Goal: Check status: Check status

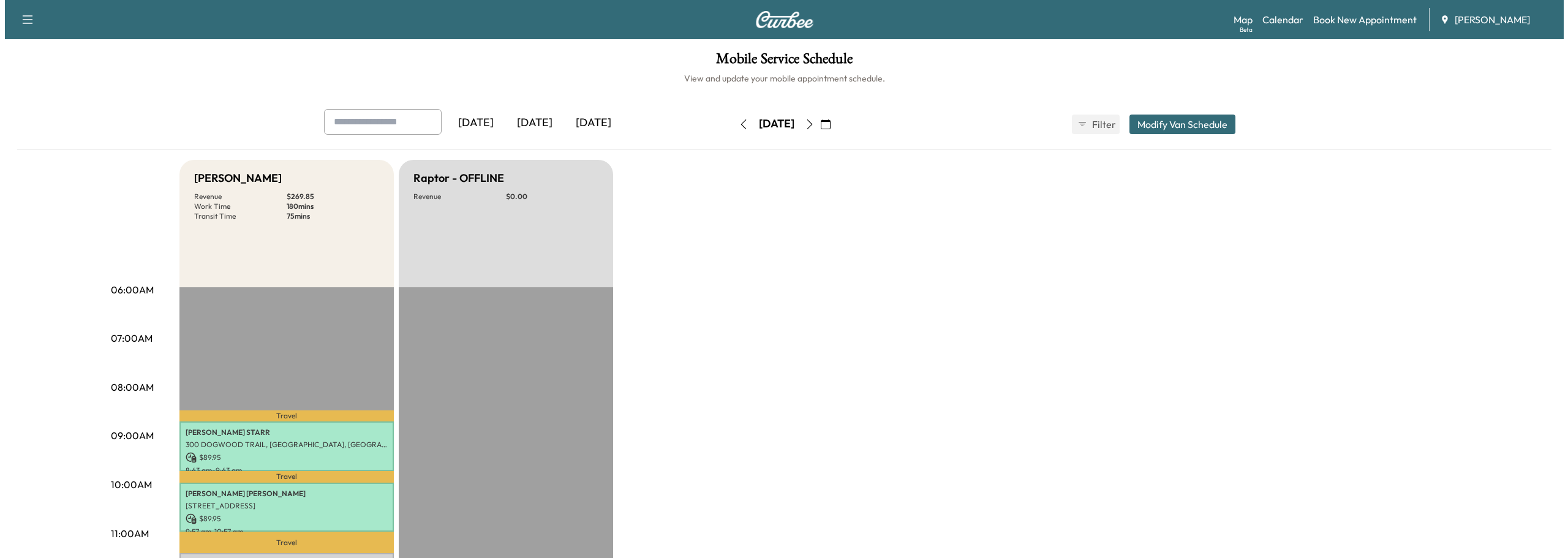
scroll to position [122, 0]
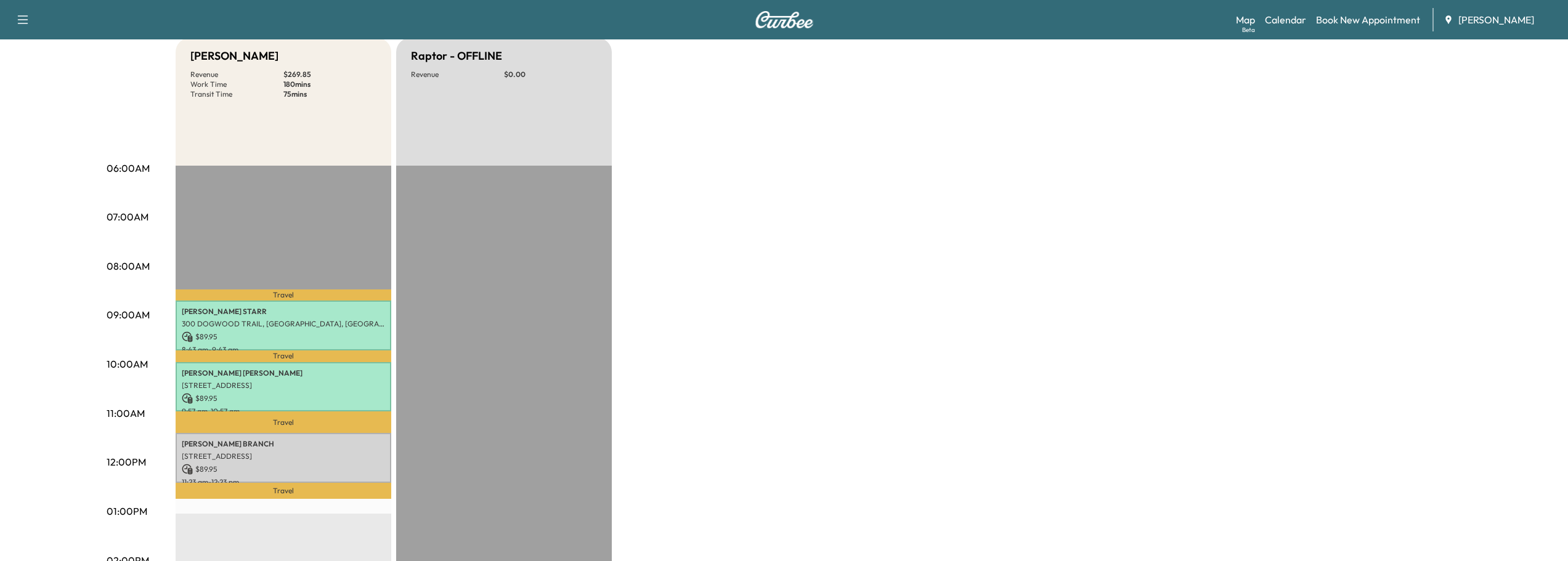
drag, startPoint x: 58, startPoint y: 255, endPoint x: 56, endPoint y: 171, distance: 84.0
click at [56, 171] on div "[DATE] [DATE] [DATE] [DATE] September 2025 S M T W T F S 31 1 2 3 4 5 6 7 8 9 1…" at bounding box center [783, 473] width 1543 height 975
click at [274, 441] on p "[PERSON_NAME]" at bounding box center [283, 444] width 203 height 10
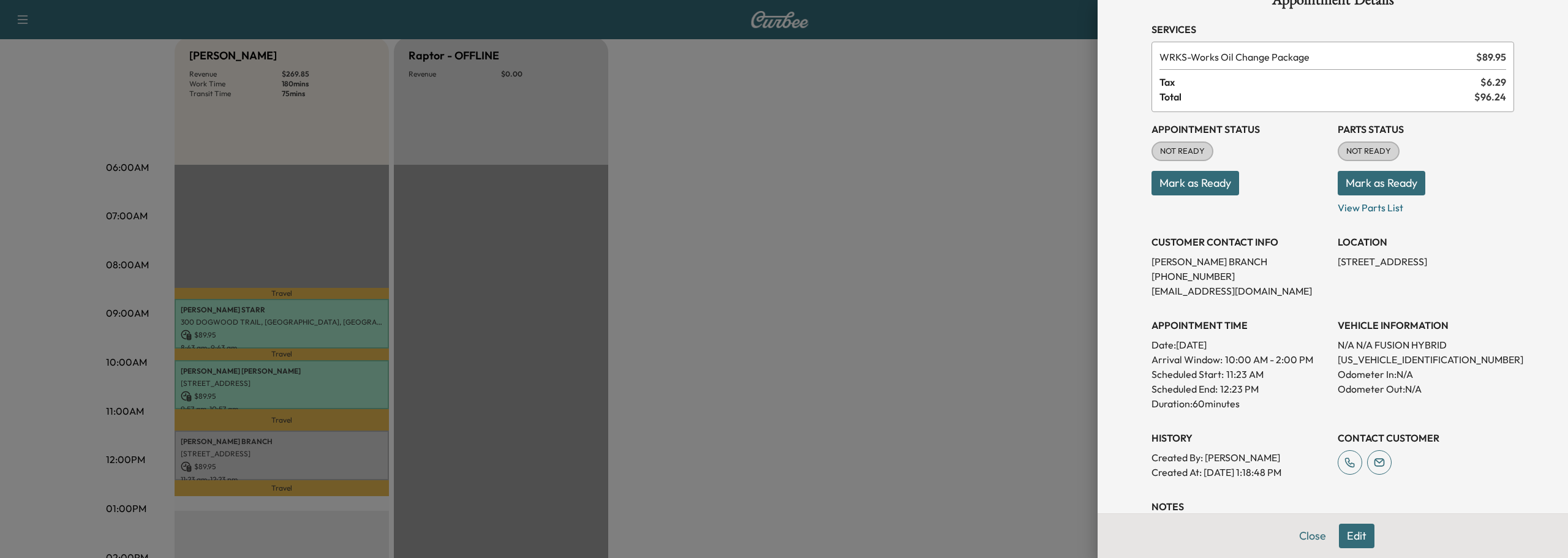
scroll to position [61, 0]
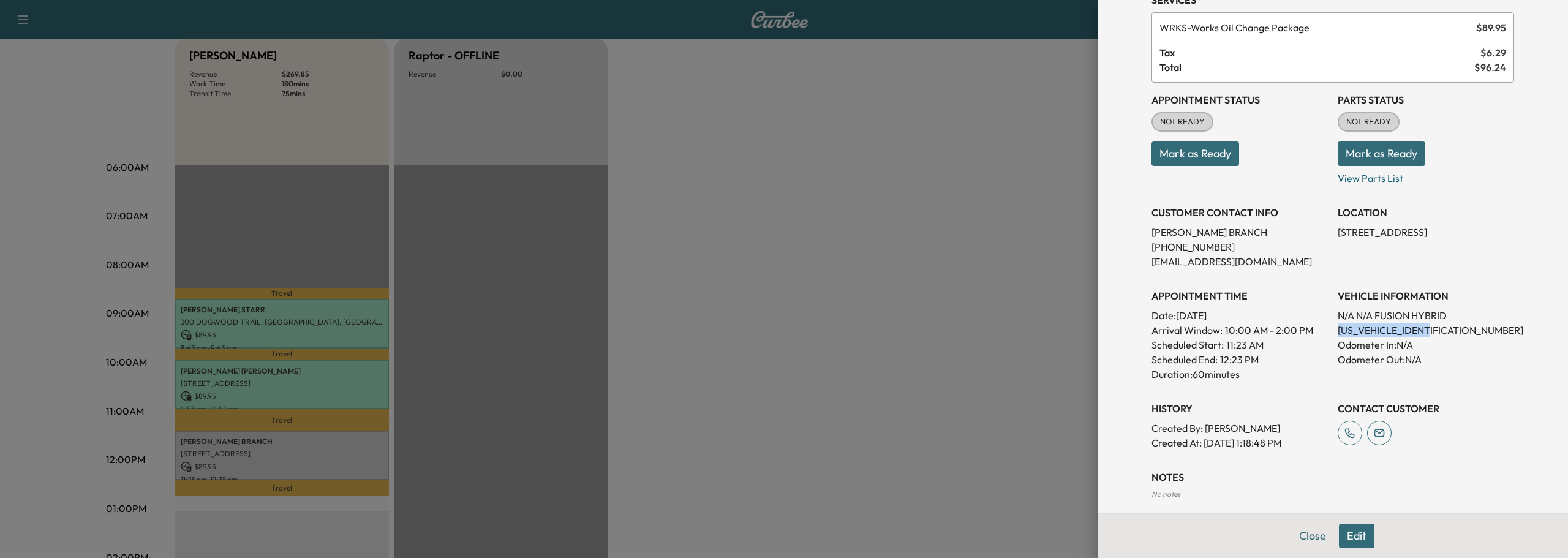
drag, startPoint x: 1329, startPoint y: 332, endPoint x: 1426, endPoint y: 331, distance: 97.0
click at [1426, 331] on p "[US_VEHICLE_IDENTIFICATION_NUMBER]" at bounding box center [1426, 330] width 176 height 14
copy p "[US_VEHICLE_IDENTIFICATION_NUMBER]"
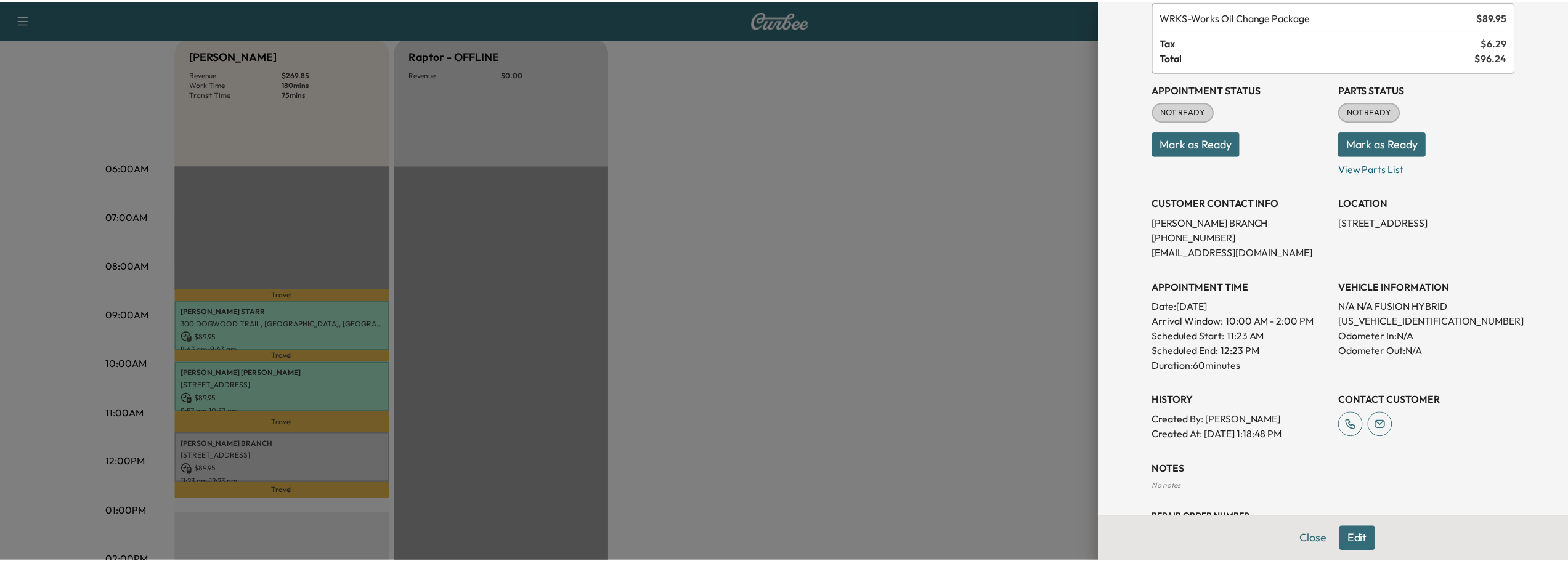
scroll to position [0, 0]
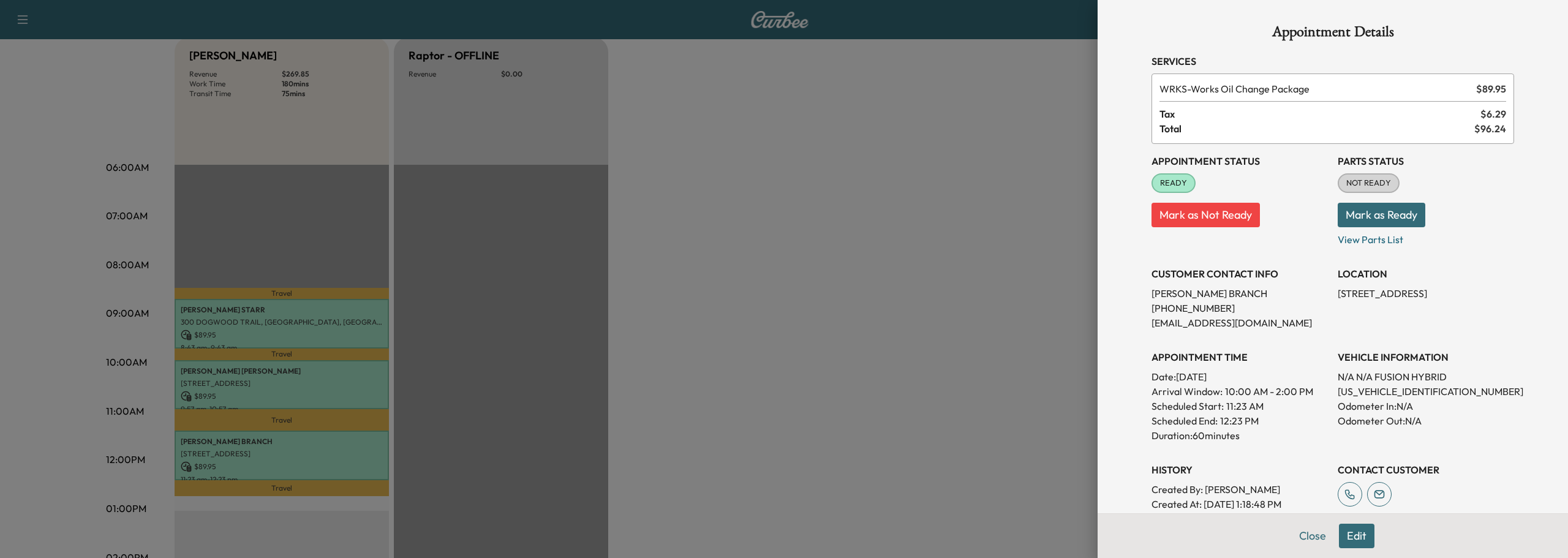
click at [654, 213] on div at bounding box center [784, 279] width 1568 height 558
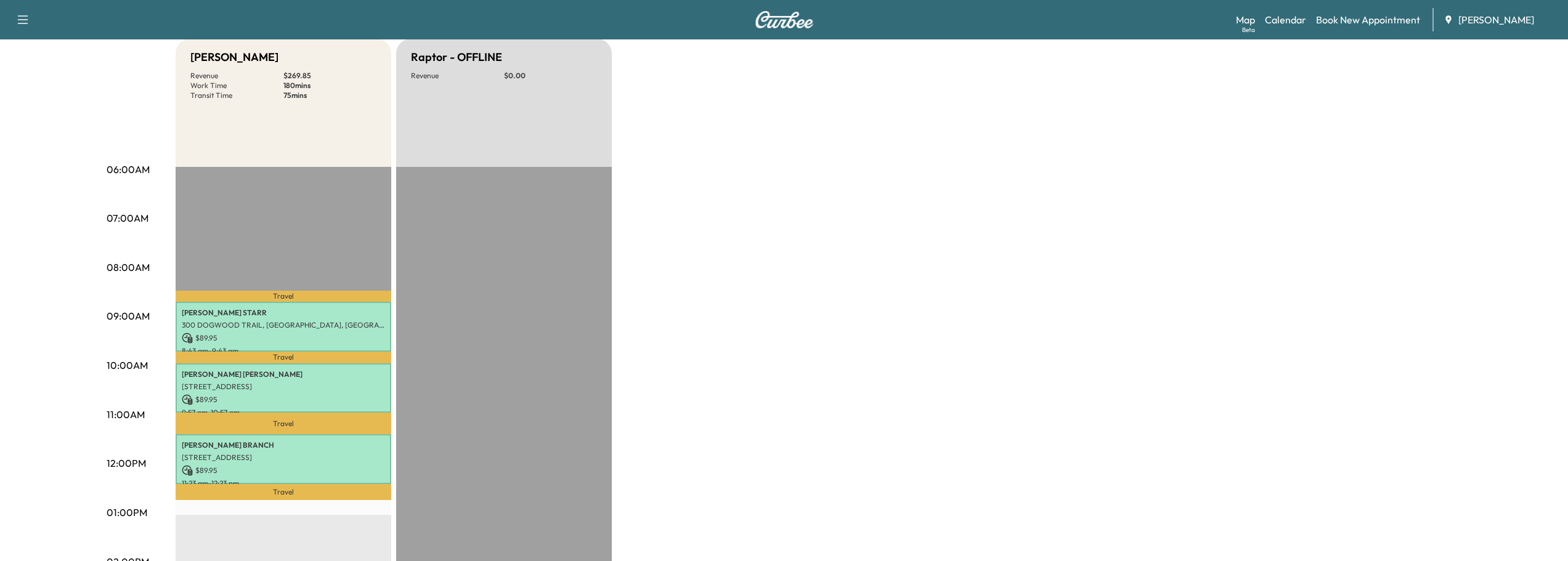
scroll to position [123, 0]
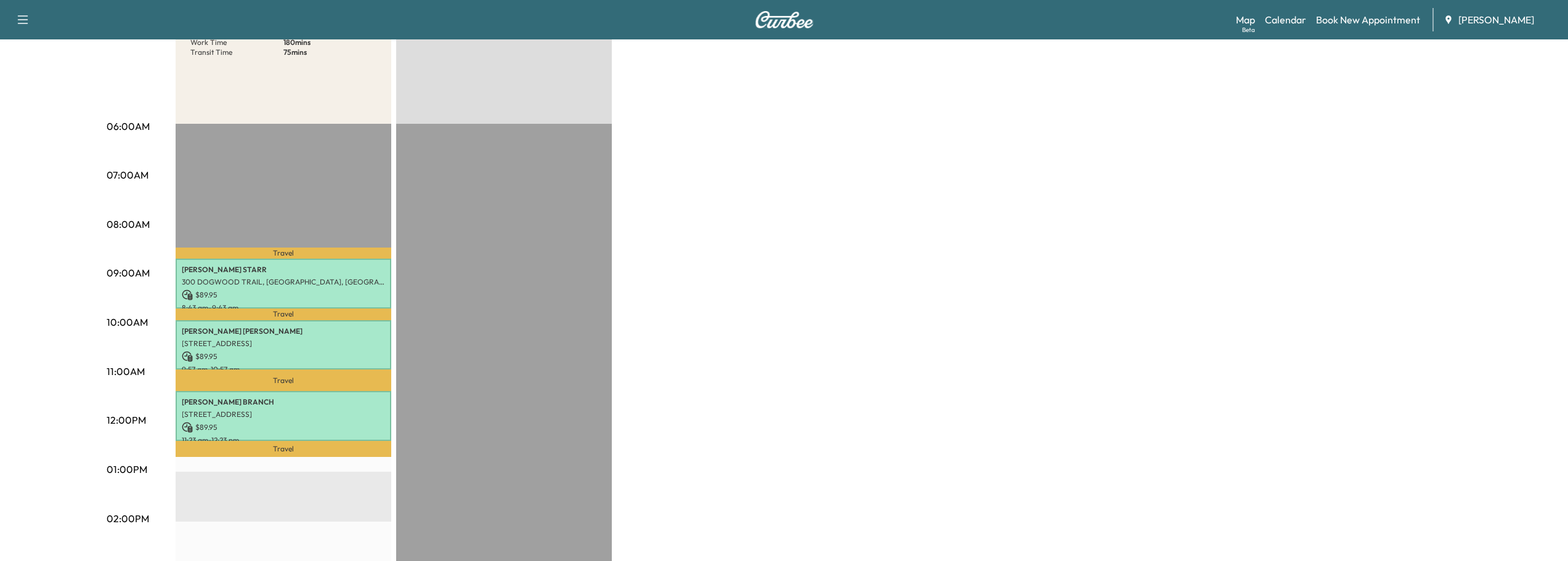
scroll to position [123, 0]
